Goal: Complete application form

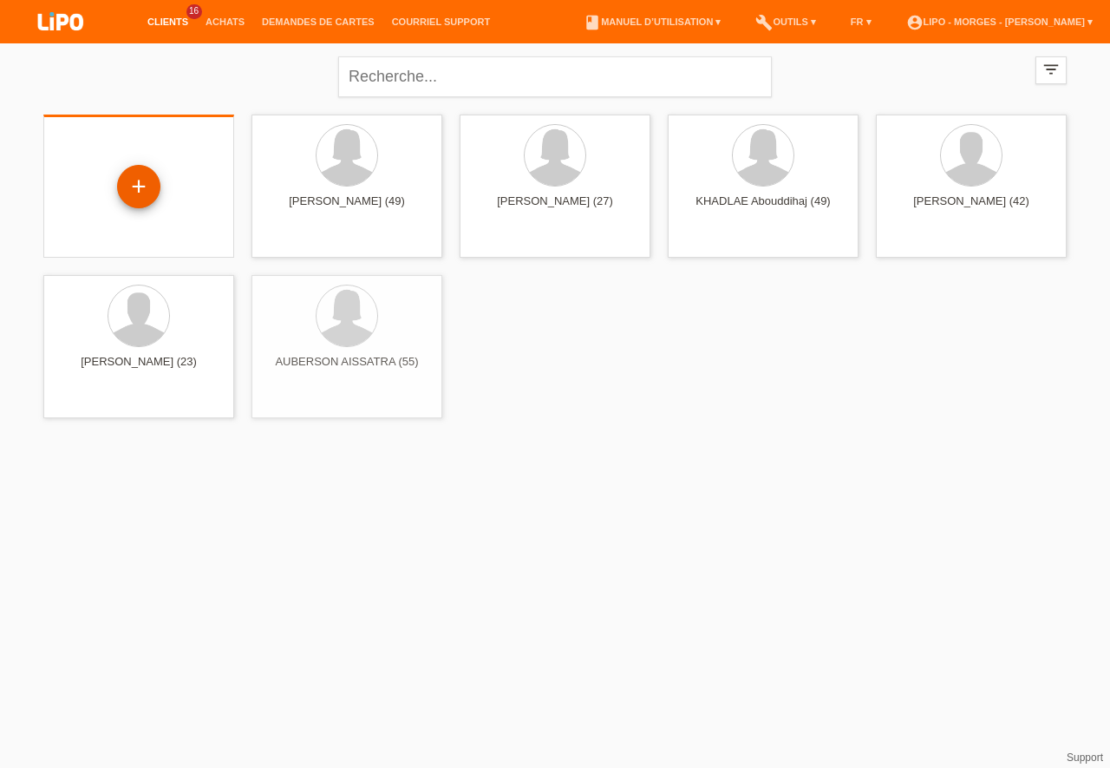
click at [147, 180] on div "+" at bounding box center [138, 186] width 43 height 43
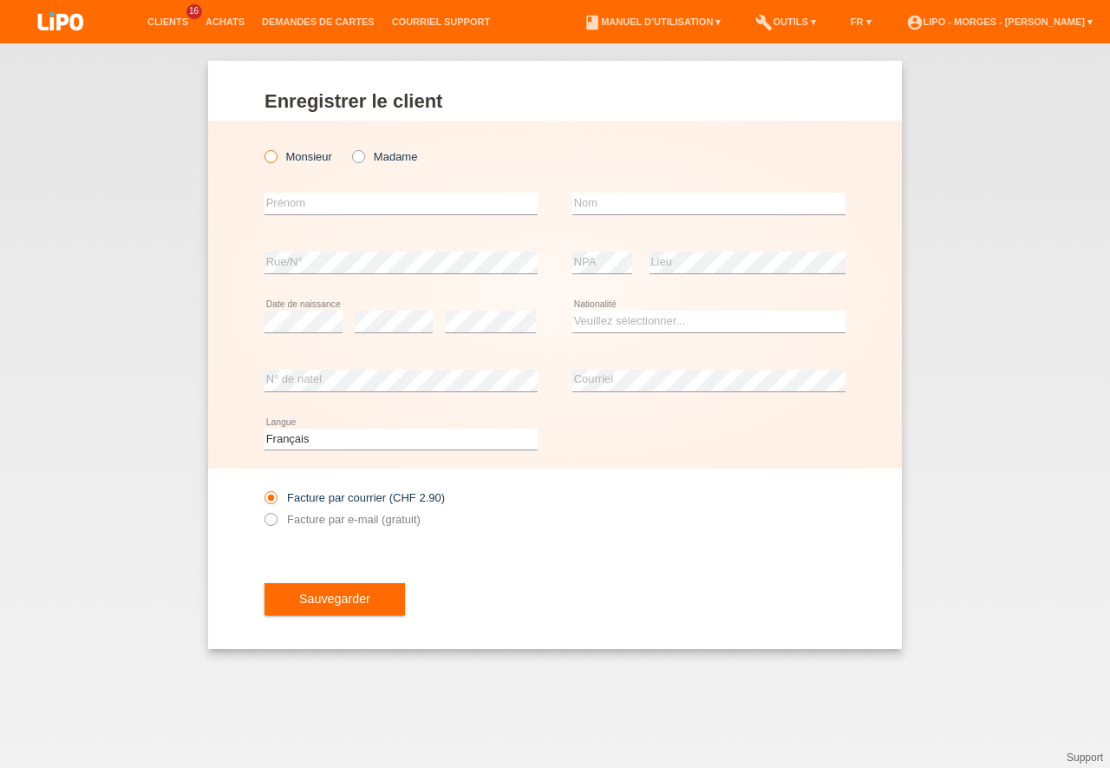
click at [262, 147] on icon at bounding box center [262, 147] width 0 height 0
click at [268, 156] on input "Monsieur" at bounding box center [270, 155] width 11 height 11
radio input "true"
click at [288, 201] on input "text" at bounding box center [401, 204] width 273 height 22
type input "noth"
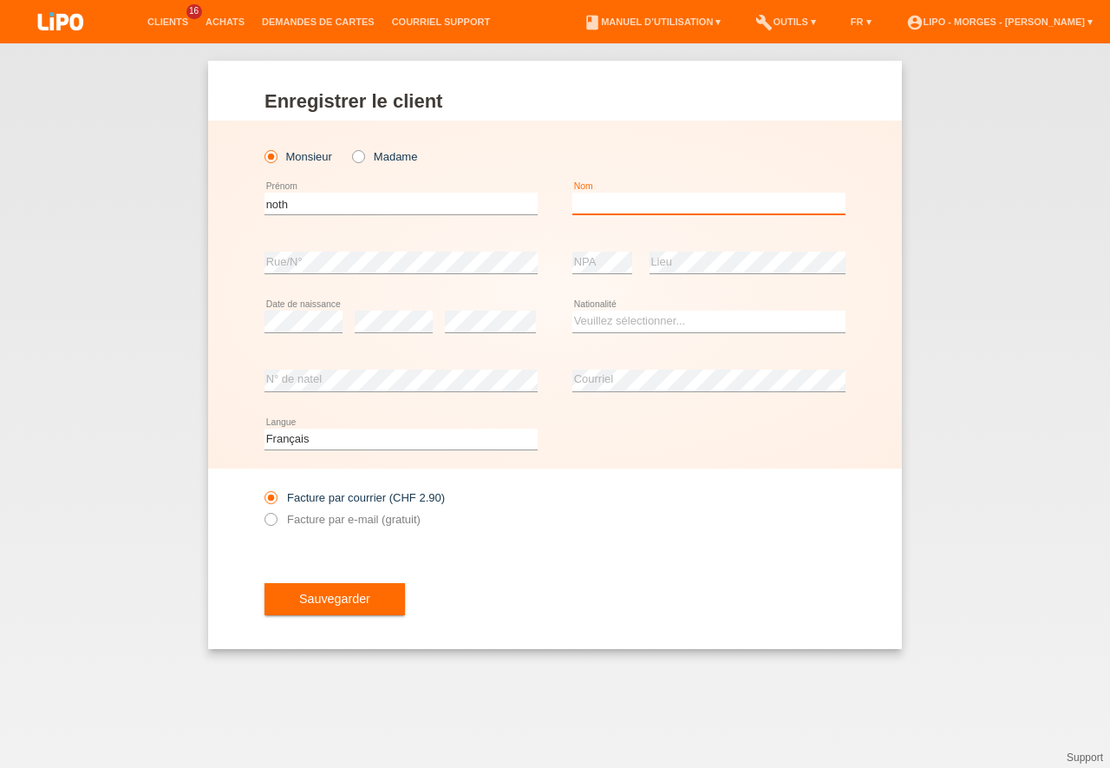
click at [619, 197] on input "text" at bounding box center [709, 204] width 273 height 22
type input "[PERSON_NAME]"
click at [573, 311] on select "Veuillez sélectionner... Suisse Allemagne Autriche Liechtenstein ------------ A…" at bounding box center [709, 321] width 273 height 21
select select "CH"
click at [0, 0] on option "Suisse" at bounding box center [0, 0] width 0 height 0
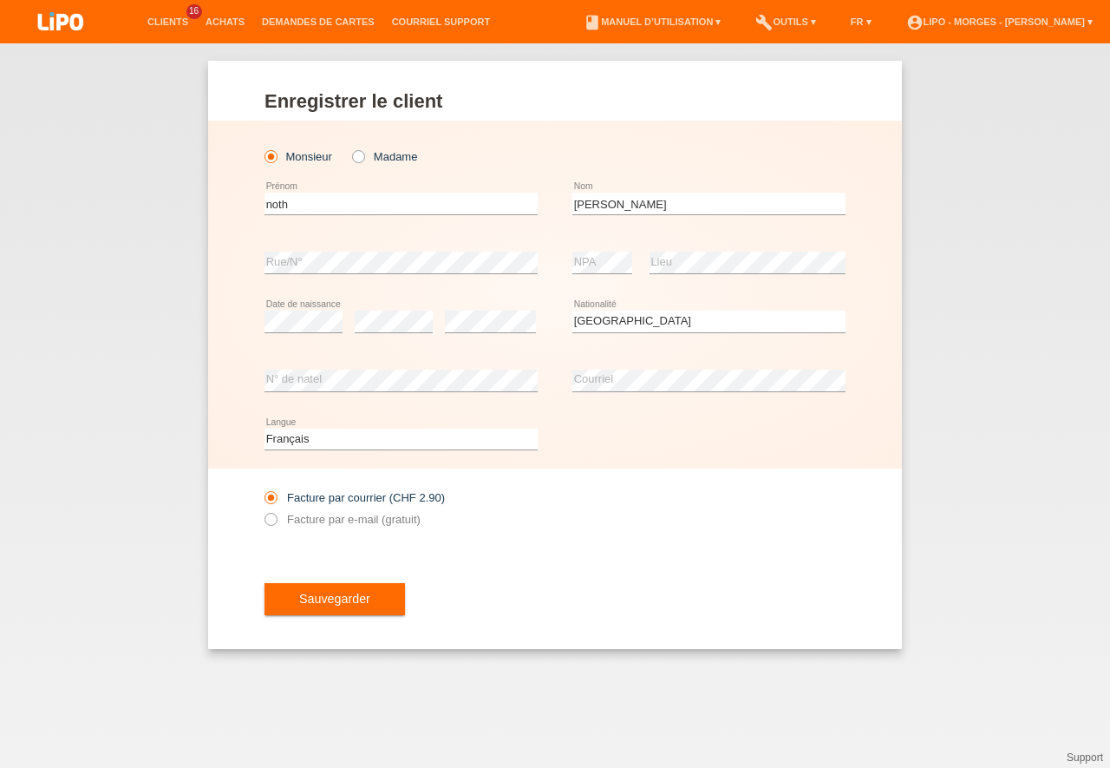
click at [279, 511] on div "Facture par courrier (CHF 2.90) Facture par e-mail (gratuit)" at bounding box center [401, 508] width 273 height 43
click at [262, 510] on icon at bounding box center [262, 510] width 0 height 0
drag, startPoint x: 272, startPoint y: 515, endPoint x: 588, endPoint y: 421, distance: 330.5
click at [262, 510] on icon at bounding box center [262, 510] width 0 height 0
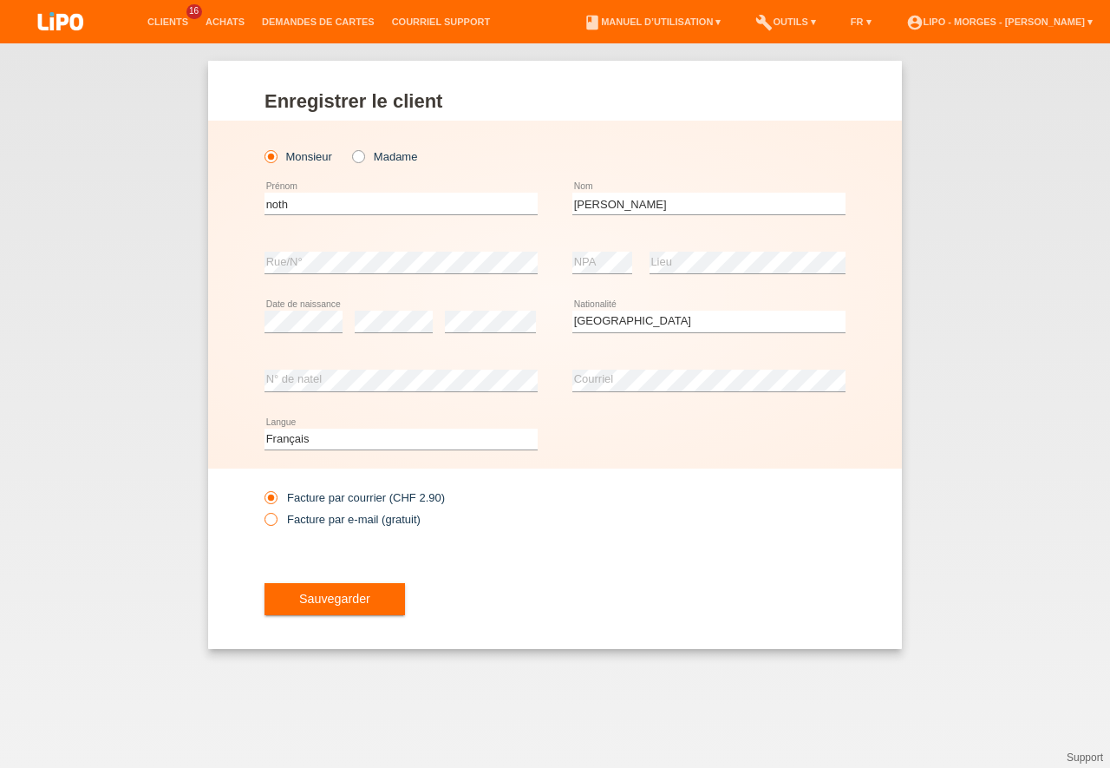
click at [271, 524] on input "Facture par e-mail (gratuit)" at bounding box center [270, 524] width 11 height 22
radio input "true"
click at [349, 605] on span "Sauvegarder" at bounding box center [334, 599] width 71 height 14
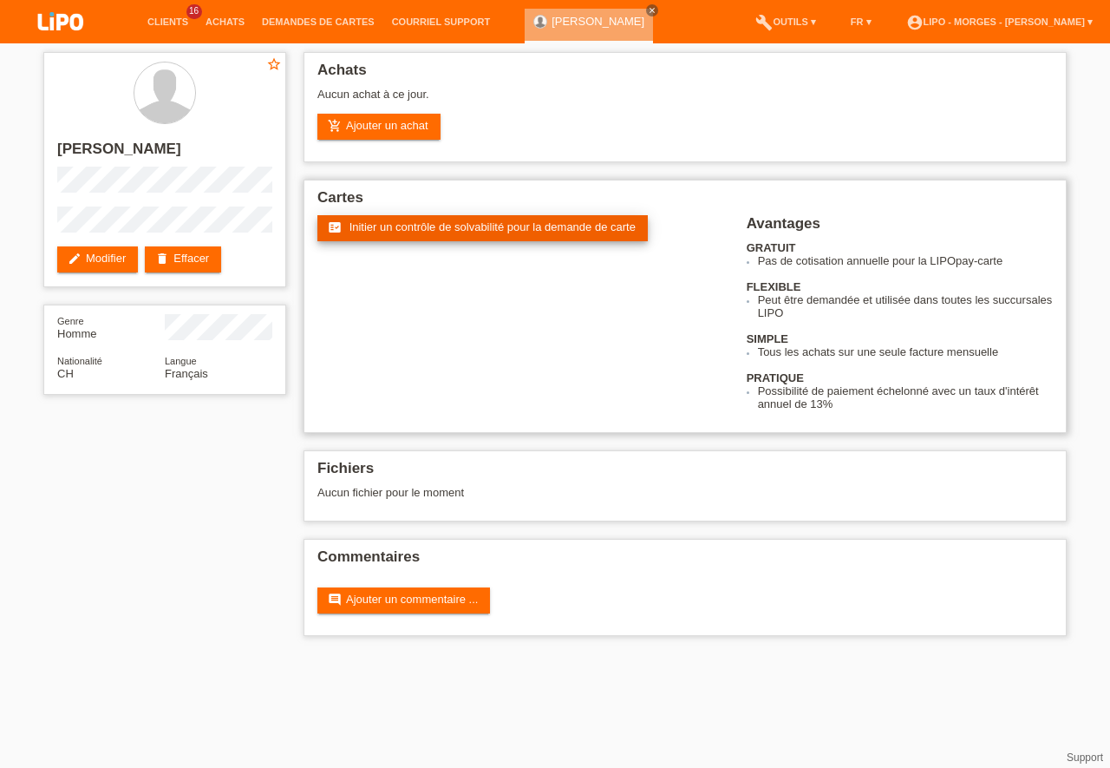
click at [481, 240] on link "fact_check Initier un contrôle de solvabilité pour la demande de carte" at bounding box center [483, 228] width 331 height 26
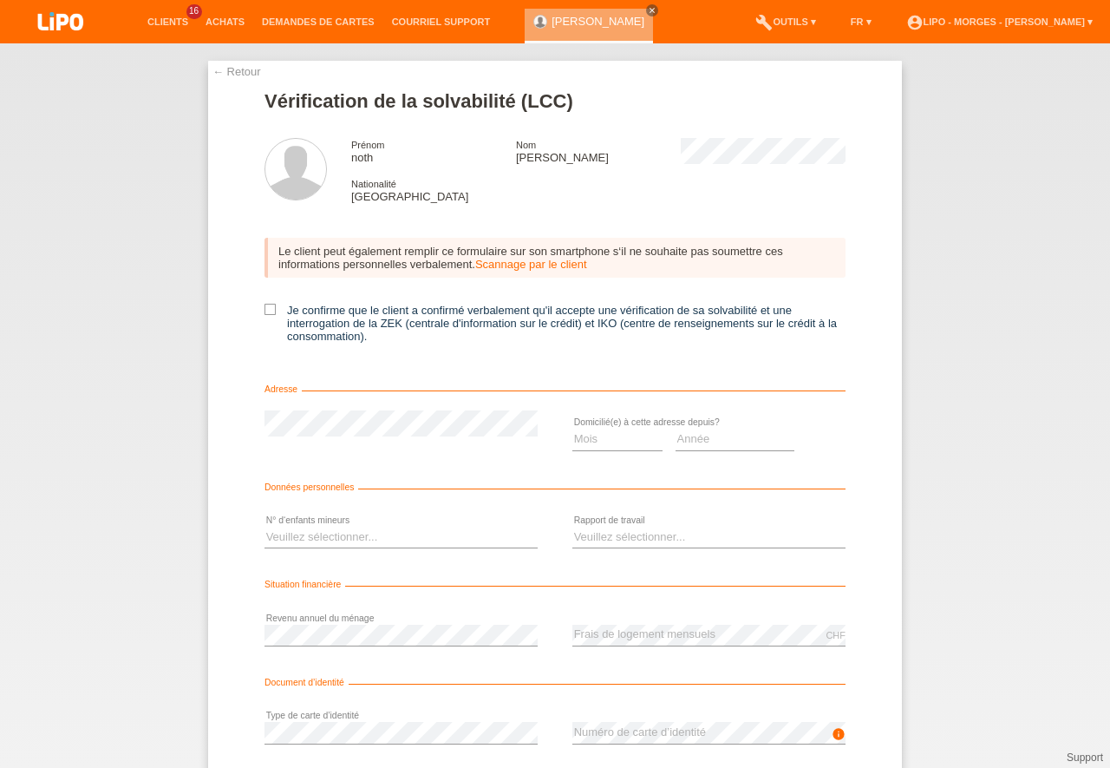
click at [265, 303] on div "Le client peut également remplir ce formulaire sur son smartphone s‘il ne souha…" at bounding box center [555, 295] width 581 height 151
click at [265, 306] on icon at bounding box center [270, 309] width 11 height 11
click at [265, 306] on input "Je confirme que le client a confirmé verbalement qu'il accepte une vérification…" at bounding box center [270, 309] width 11 height 11
checkbox input "true"
click at [265, 527] on select "Veuillez sélectionner... 0 1 2 3 4 5 6 7 8 9" at bounding box center [401, 537] width 273 height 21
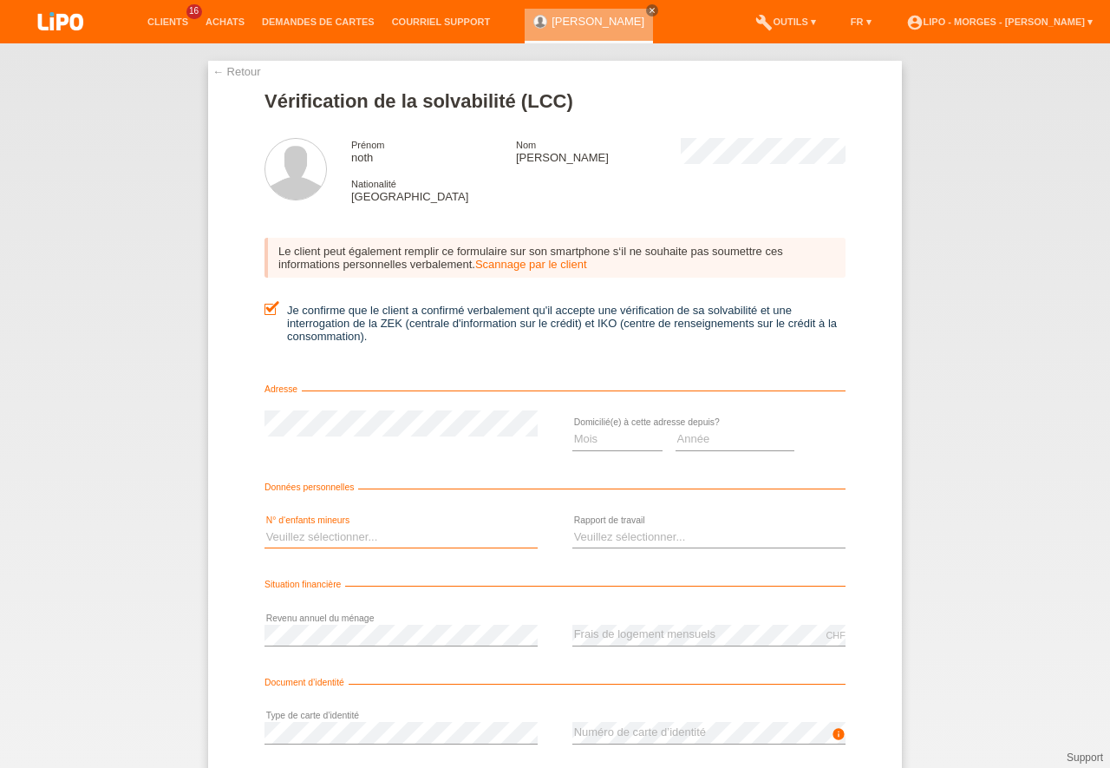
select select "0"
click at [0, 0] on option "0" at bounding box center [0, 0] width 0 height 0
click at [573, 429] on select "Mois 01 02 03 04 05 06 07 08 09 10" at bounding box center [618, 439] width 90 height 21
select select "06"
click at [0, 0] on option "06" at bounding box center [0, 0] width 0 height 0
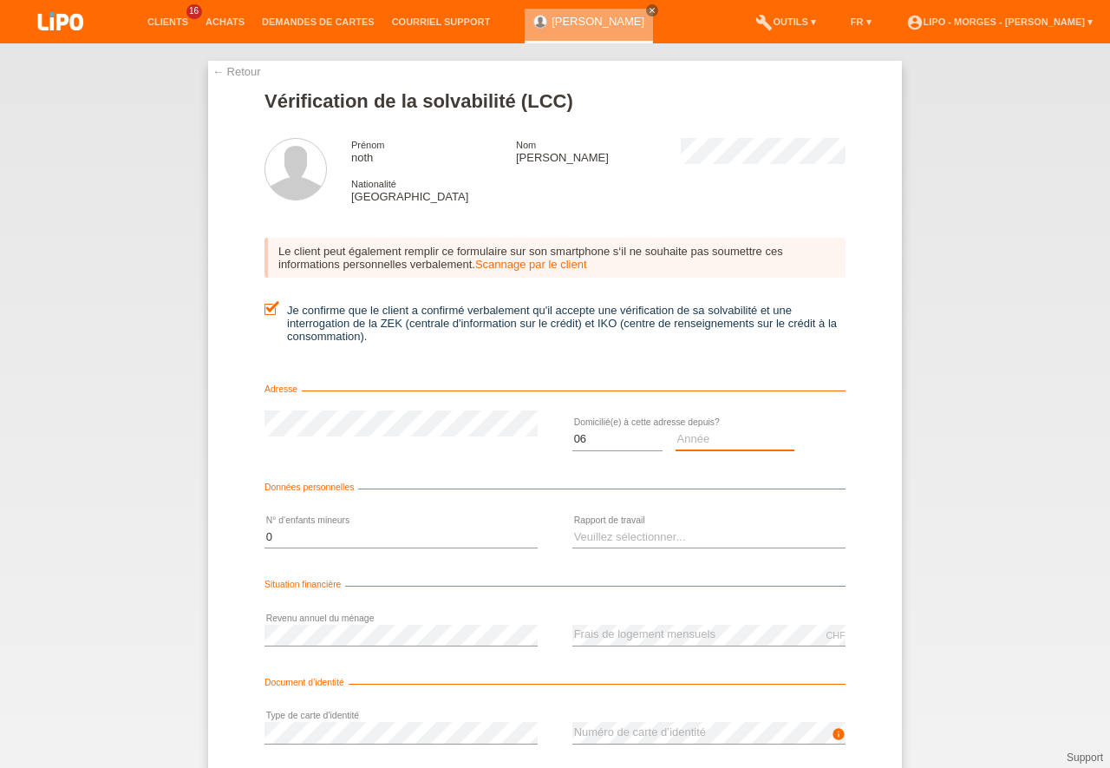
click at [676, 429] on select "Année 2025 2024 2023 2022 2021 2020 2019 2018 2017 2016 2015 2014 2013 2012 201…" at bounding box center [736, 439] width 120 height 21
select select "1990"
click at [0, 0] on option "1990" at bounding box center [0, 0] width 0 height 0
click at [573, 527] on select "Veuillez sélectionner... A durée indéterminée A durée déterminée Apprenti/étudi…" at bounding box center [709, 537] width 273 height 21
select select "RETIRED"
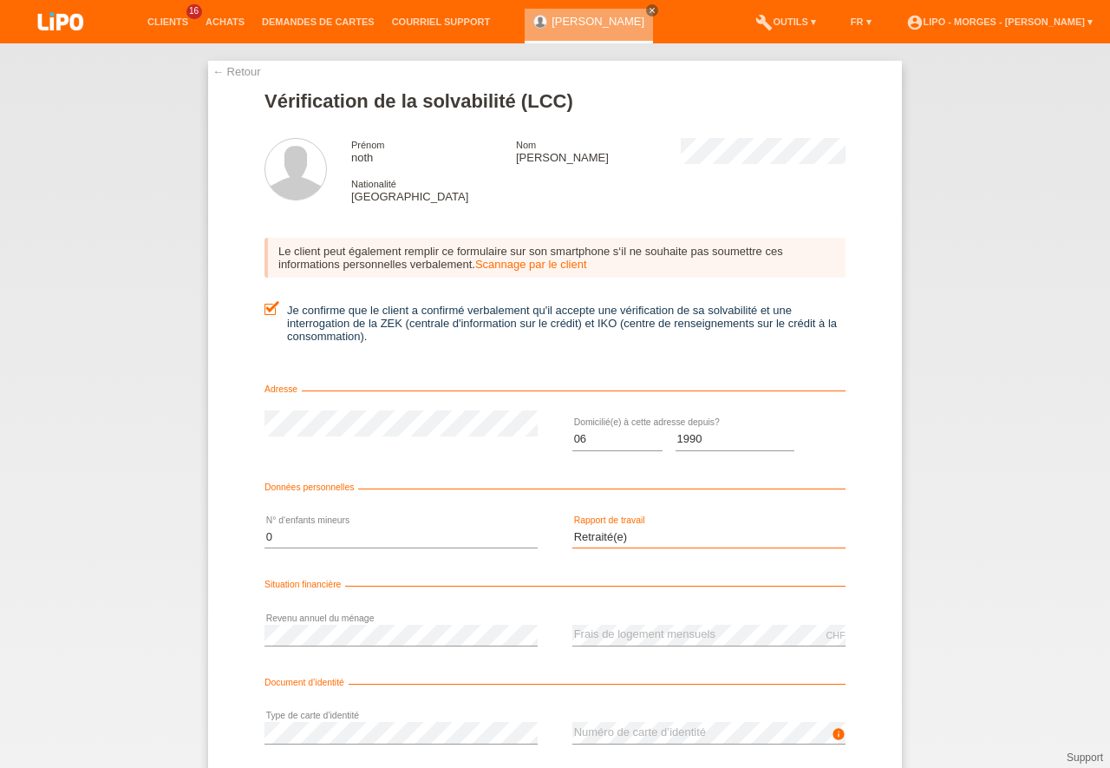
click at [0, 0] on option "Retraité(e)" at bounding box center [0, 0] width 0 height 0
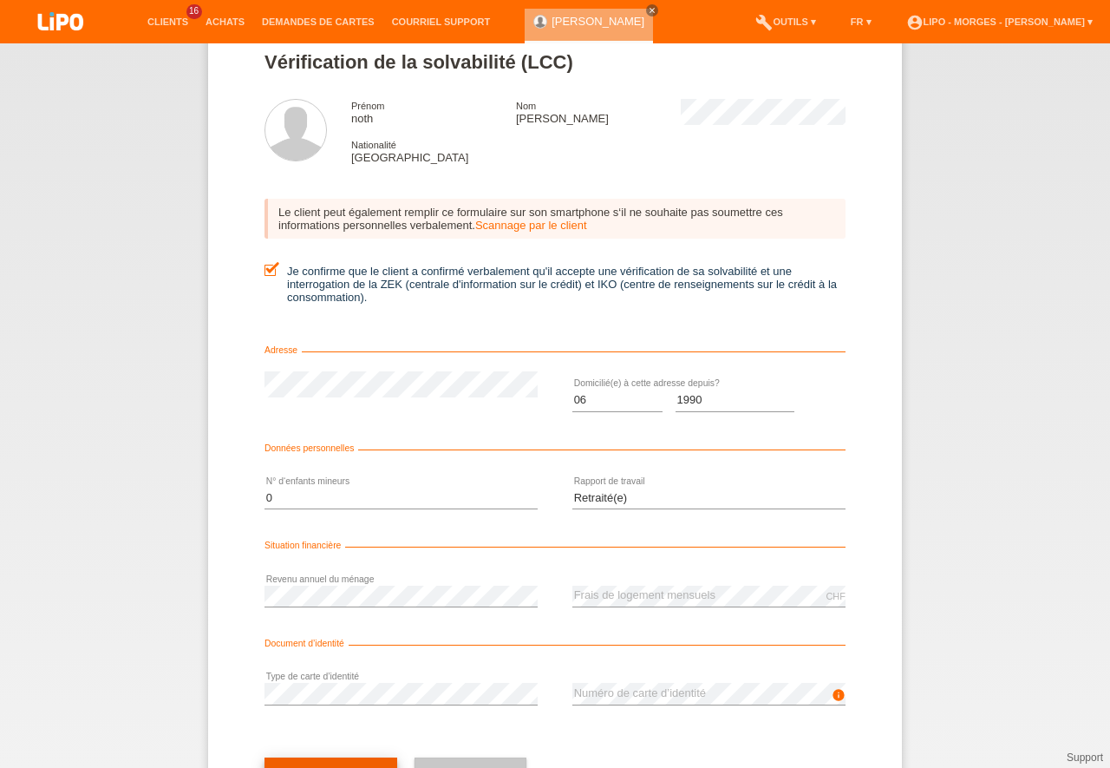
click at [381, 759] on button "check Suivant" at bounding box center [331, 773] width 133 height 33
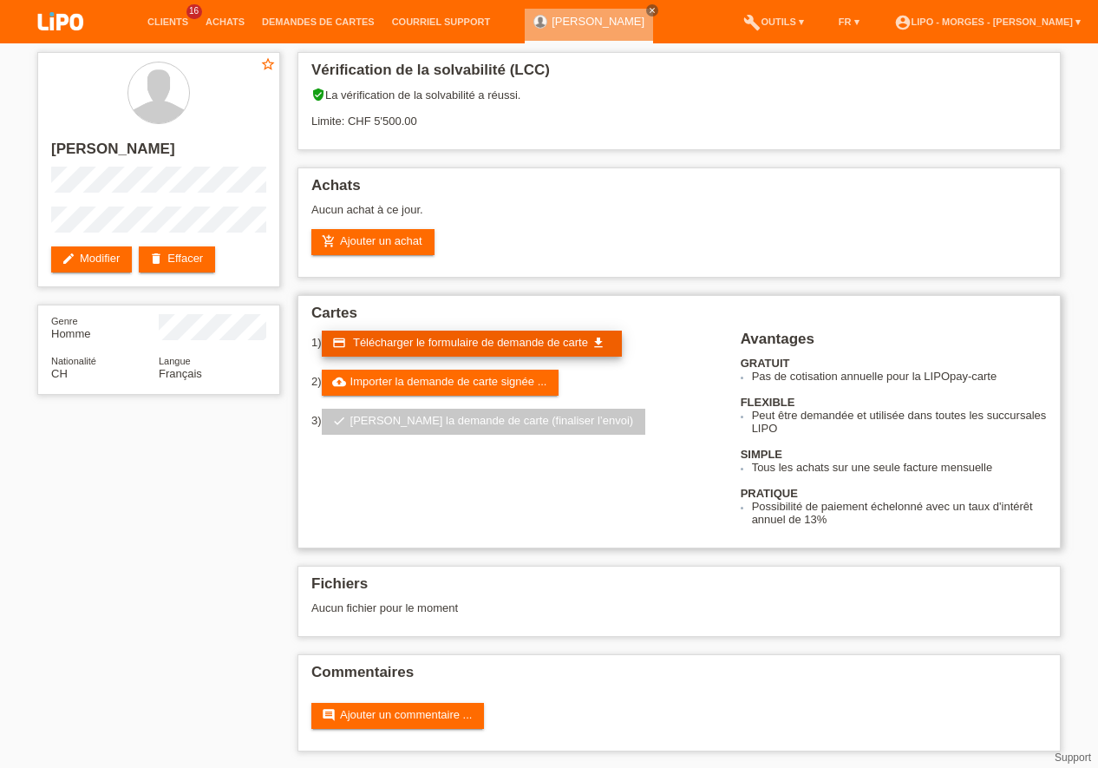
click at [475, 341] on span "Télécharger le formulaire de demande de carte" at bounding box center [470, 342] width 235 height 13
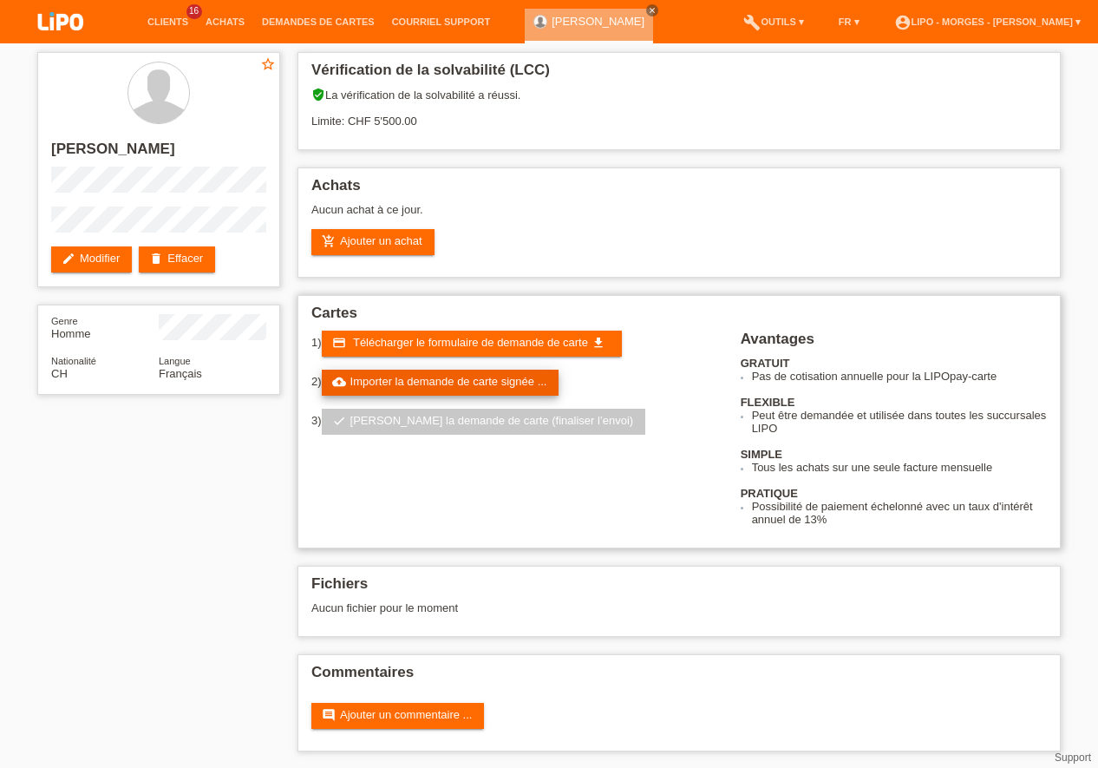
click at [399, 376] on link "cloud_upload Importer la demande de carte signée ..." at bounding box center [441, 383] width 238 height 26
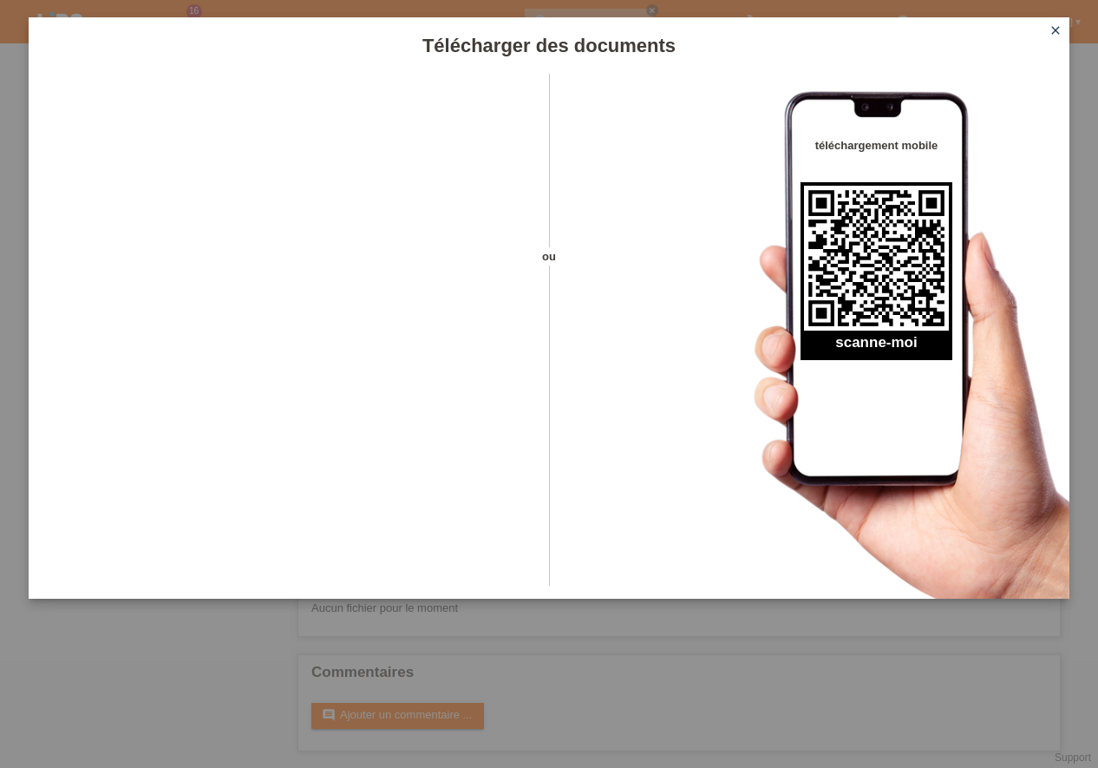
click at [1059, 26] on icon "close" at bounding box center [1056, 30] width 14 height 14
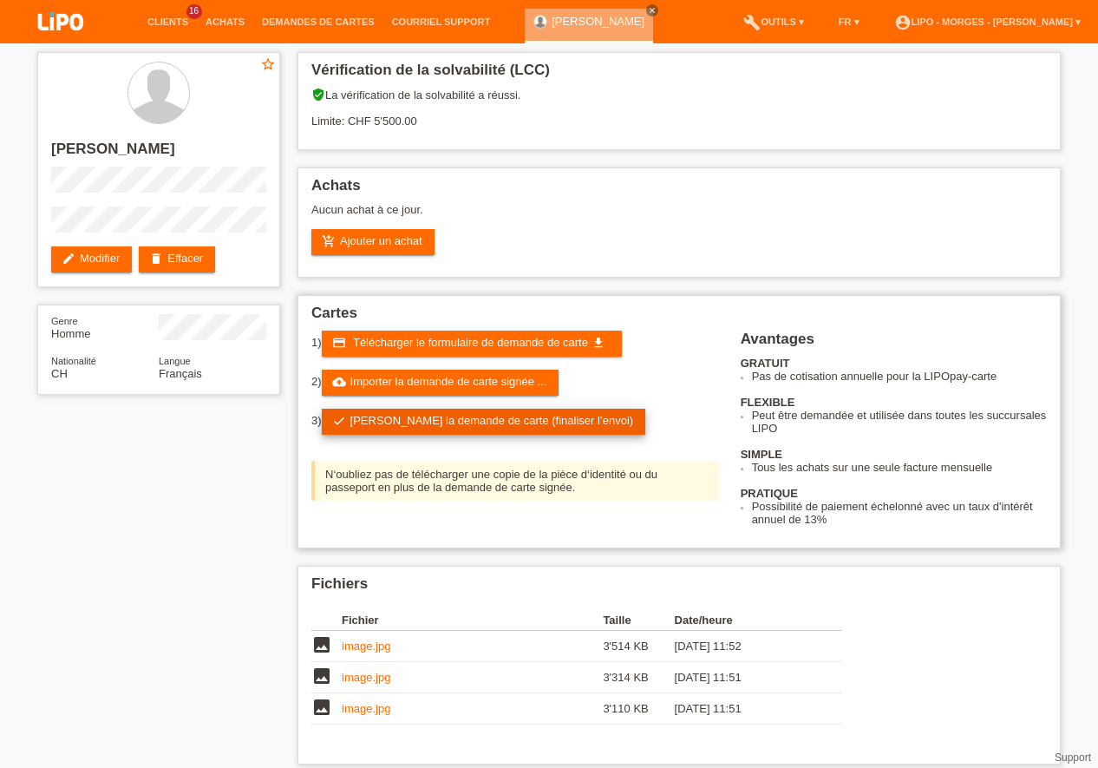
click at [435, 421] on link "check Soumettre la demande de carte (finaliser l’envoi)" at bounding box center [484, 422] width 324 height 26
